Goal: Find specific page/section: Find specific page/section

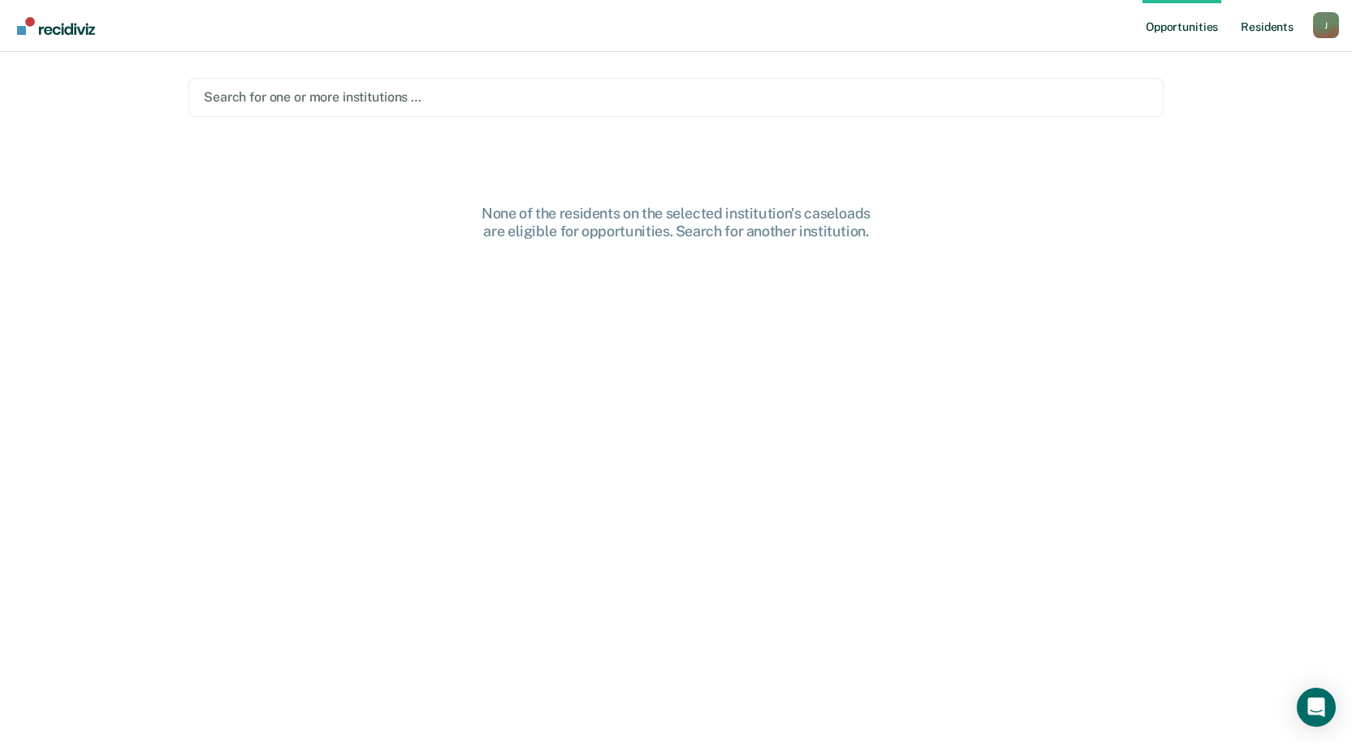
click at [1285, 29] on link "Resident s" at bounding box center [1267, 26] width 59 height 52
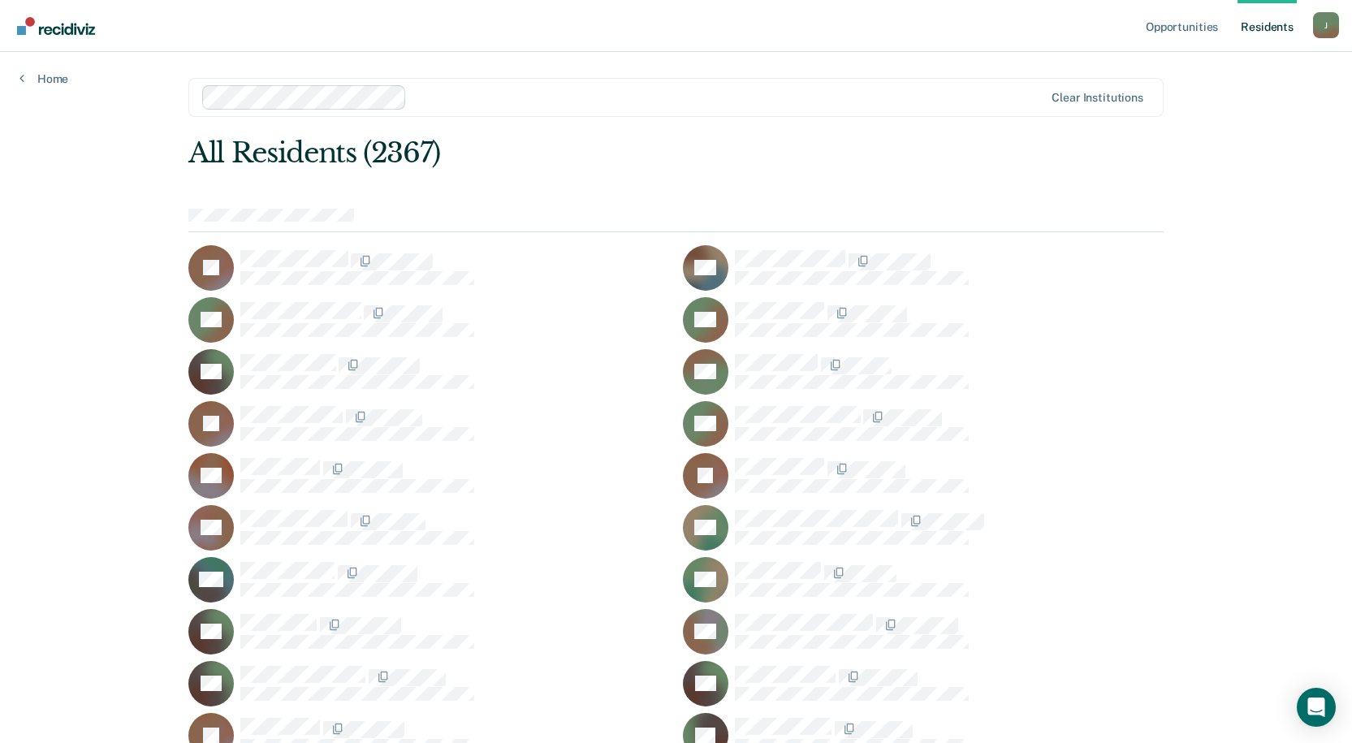
scroll to position [52012, 0]
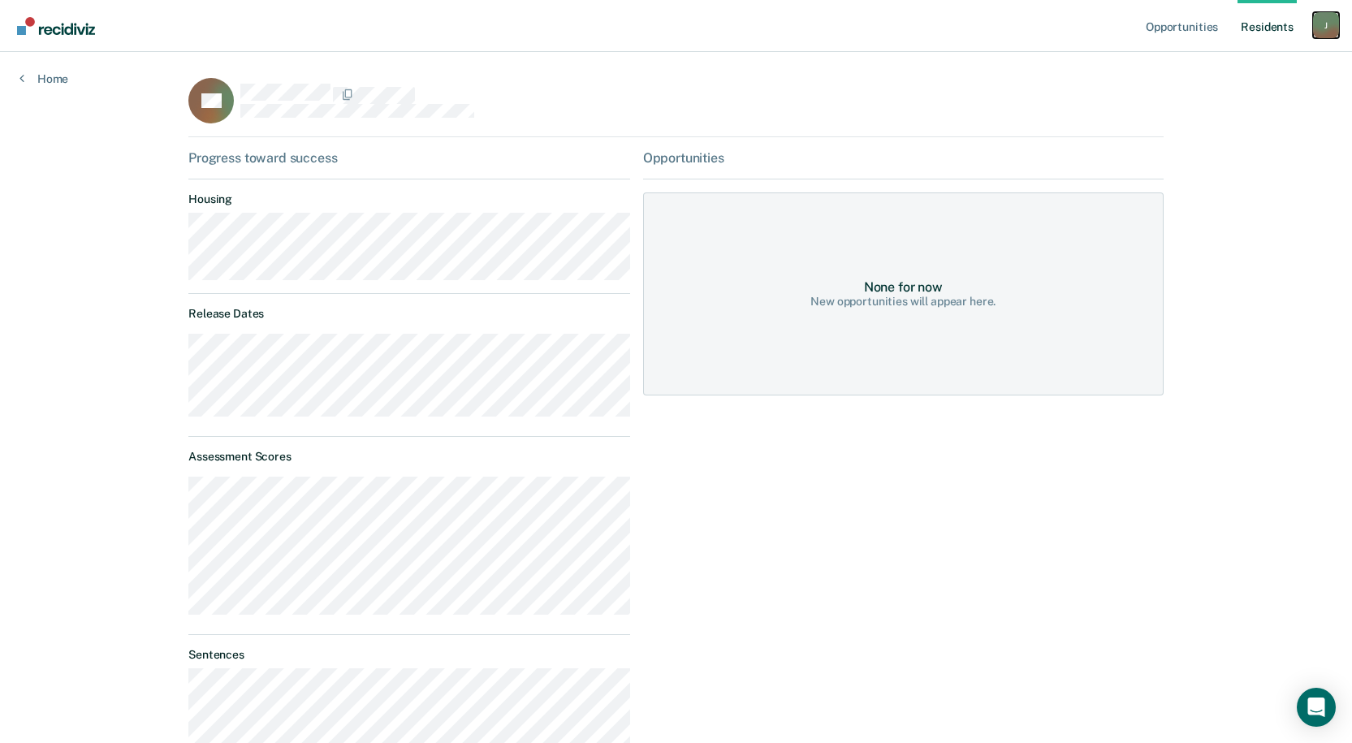
click at [1324, 32] on div "J" at bounding box center [1326, 25] width 26 height 26
click at [1202, 109] on link "Log Out" at bounding box center [1260, 107] width 131 height 14
